Goal: Find contact information: Find contact information

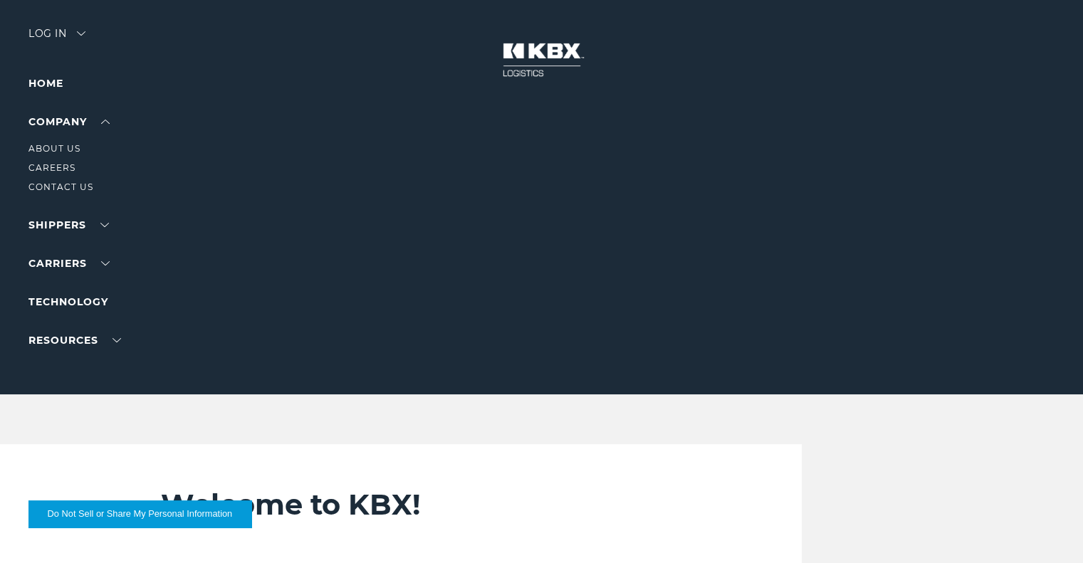
click at [50, 181] on li "Contact Us" at bounding box center [90, 187] width 124 height 16
click at [51, 187] on link "Contact Us" at bounding box center [60, 187] width 65 height 11
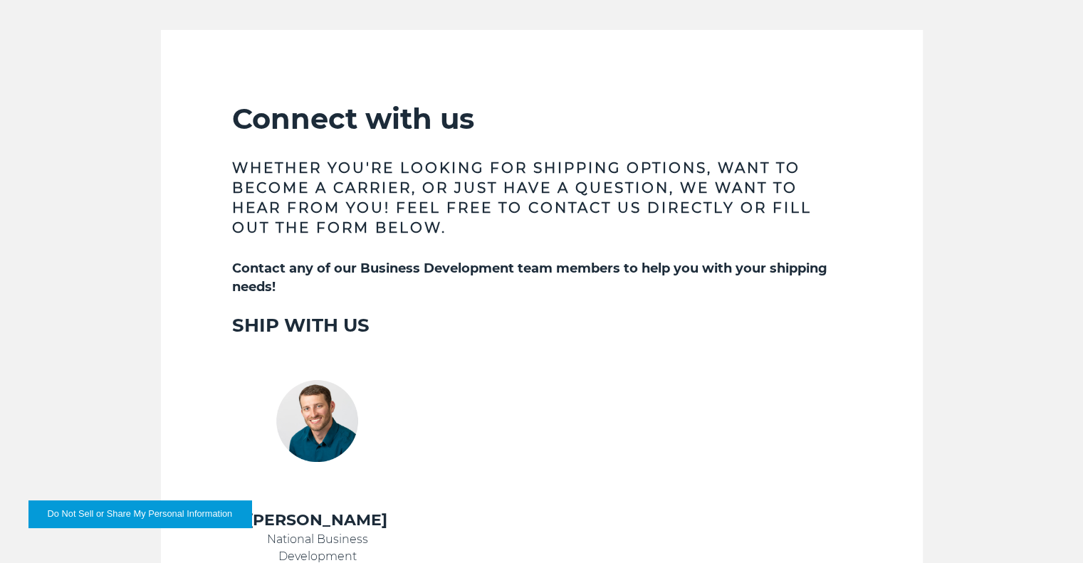
scroll to position [427, 0]
